Goal: Task Accomplishment & Management: Use online tool/utility

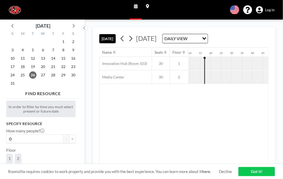
scroll to position [0, 1896]
click at [271, 10] on span "Log in" at bounding box center [270, 10] width 10 height 5
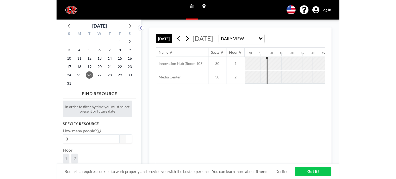
scroll to position [0, 1896]
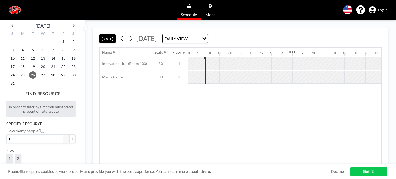
click at [283, 172] on link "Got it!" at bounding box center [368, 171] width 36 height 9
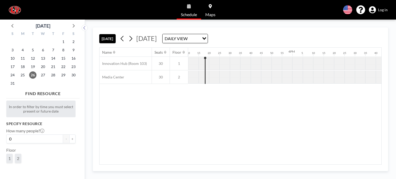
click at [240, 119] on div "Name Seats Floor 12AM 5 10 15 20 25 30 35 40 45 50 55 1AM 5 10 15 20 25 30 35 4…" at bounding box center [240, 106] width 282 height 117
click at [43, 73] on span "27" at bounding box center [42, 74] width 7 height 7
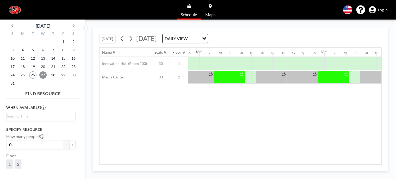
scroll to position [0, 990]
drag, startPoint x: 369, startPoint y: 0, endPoint x: 248, endPoint y: 123, distance: 172.2
click at [248, 123] on div "Name Seats Floor 12AM 5 10 15 20 25 30 35 40 45 50 55 1AM 5 10 15 20 25 30 35 4…" at bounding box center [240, 106] width 282 height 117
drag, startPoint x: 355, startPoint y: 0, endPoint x: 286, endPoint y: 99, distance: 120.7
click at [283, 99] on div "Name Seats Floor 12AM 5 10 15 20 25 30 35 40 45 50 55 1AM 5 10 15 20 25 30 35 4…" at bounding box center [240, 106] width 282 height 117
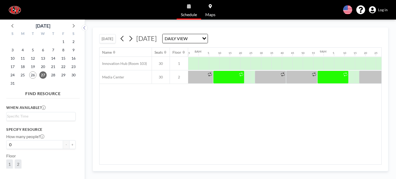
drag, startPoint x: 337, startPoint y: 1, endPoint x: 278, endPoint y: 128, distance: 139.8
click at [278, 128] on div "Name Seats Floor 12AM 5 10 15 20 25 30 35 40 45 50 55 1AM 5 10 15 20 25 30 35 4…" at bounding box center [240, 106] width 282 height 117
click at [283, 12] on div "Schedule Maps English Polski 日本語 Española Log in" at bounding box center [198, 10] width 396 height 20
drag, startPoint x: 323, startPoint y: 1, endPoint x: 201, endPoint y: 114, distance: 166.2
click at [201, 114] on div "Name Seats Floor 12AM 5 10 15 20 25 30 35 40 45 50 55 1AM 5 10 15 20 25 30 35 4…" at bounding box center [240, 106] width 282 height 117
